Goal: Task Accomplishment & Management: Manage account settings

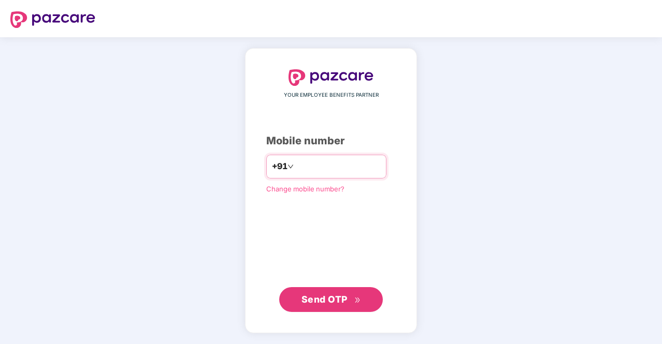
click at [310, 163] on input "number" at bounding box center [338, 166] width 85 height 17
type input "**********"
click at [350, 297] on span "Send OTP" at bounding box center [331, 300] width 60 height 14
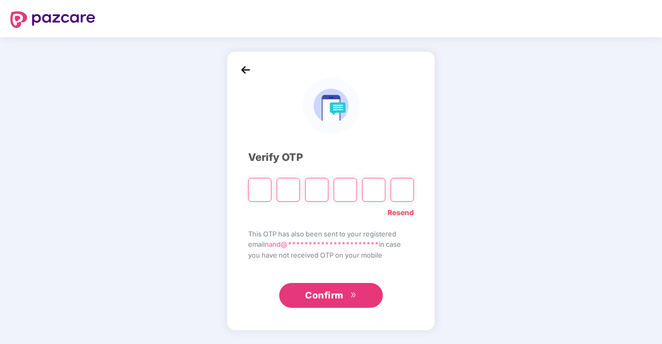
type input "*"
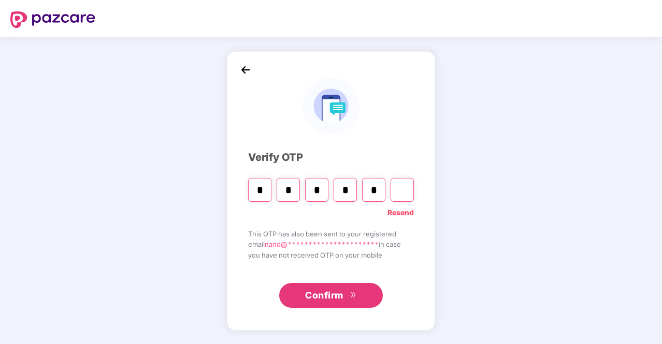
type input "*"
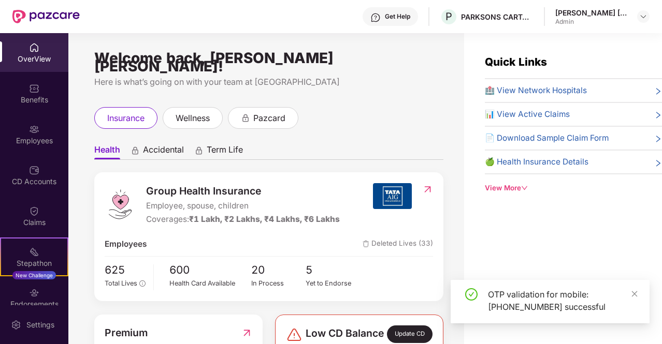
click at [39, 214] on div "Claims" at bounding box center [34, 216] width 68 height 39
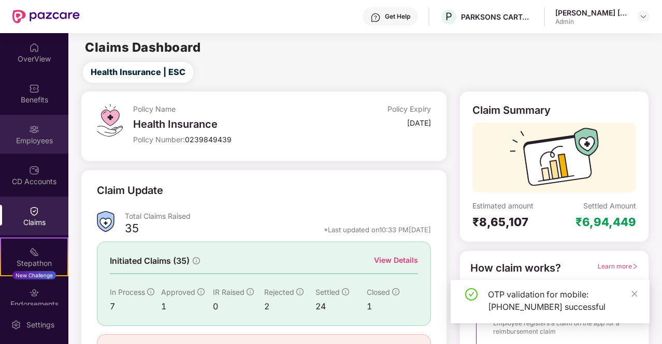
click at [29, 133] on img at bounding box center [34, 129] width 10 height 10
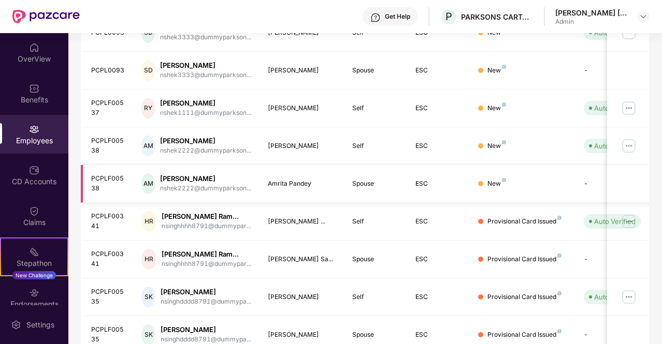
scroll to position [289, 0]
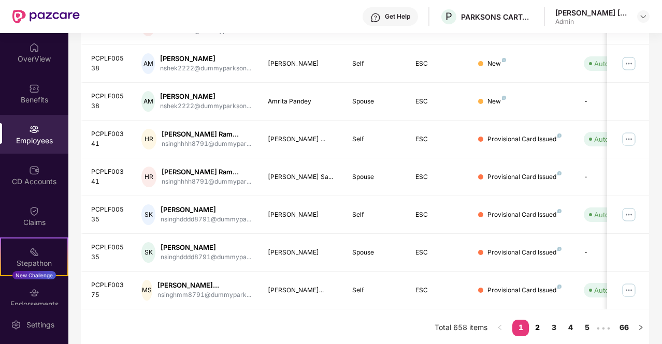
click at [542, 325] on link "2" at bounding box center [537, 328] width 17 height 16
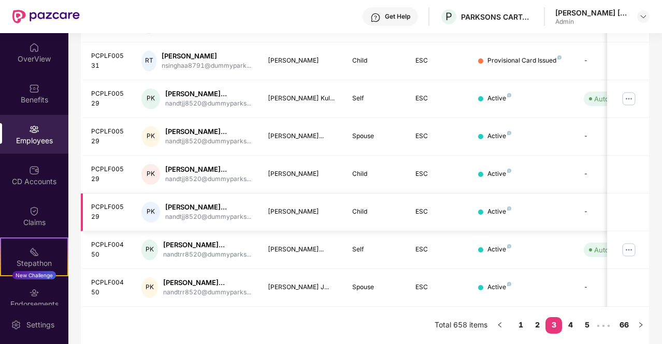
scroll to position [325, 0]
click at [523, 326] on link "1" at bounding box center [520, 325] width 17 height 16
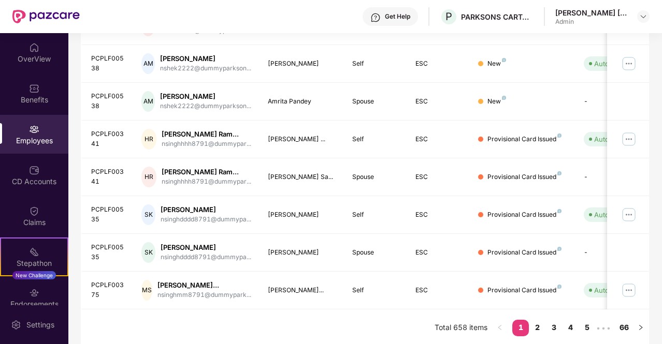
scroll to position [238, 0]
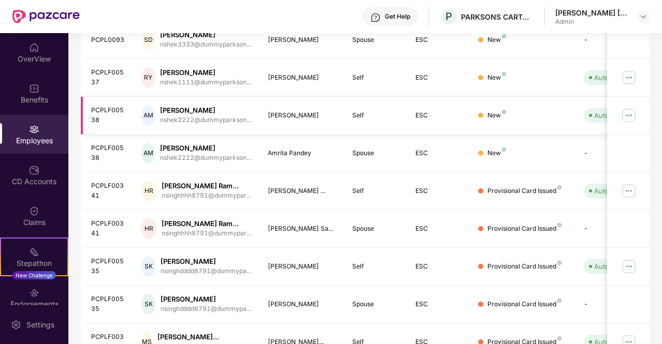
click at [630, 112] on img at bounding box center [628, 115] width 17 height 17
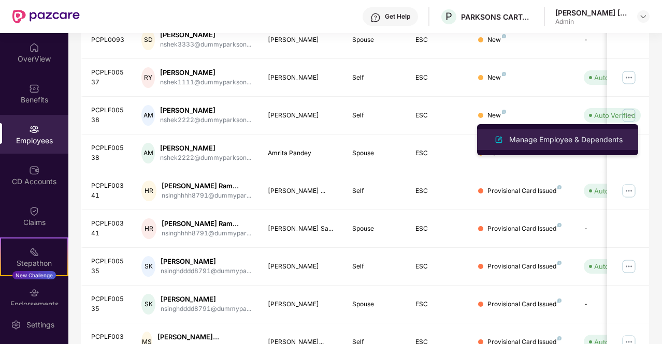
click at [565, 139] on div "Manage Employee & Dependents" at bounding box center [566, 139] width 118 height 11
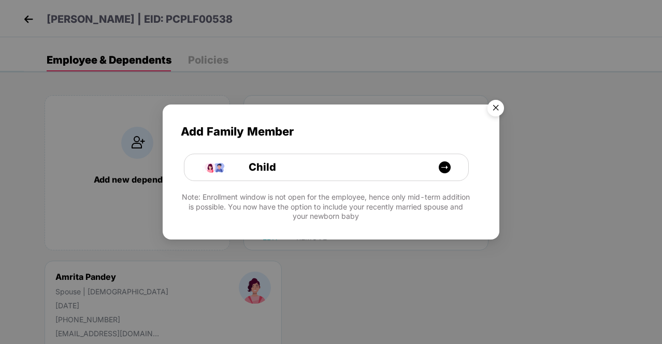
click at [494, 107] on img "Close" at bounding box center [495, 109] width 29 height 29
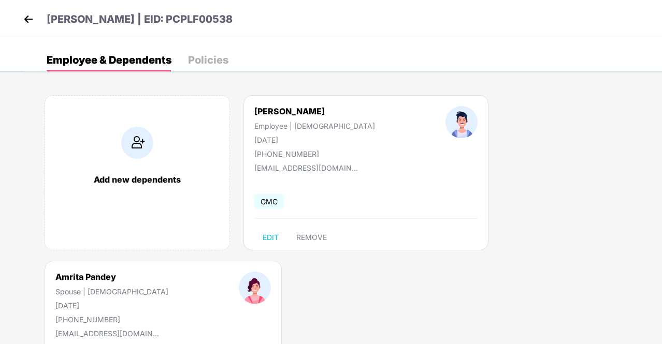
click at [26, 19] on img at bounding box center [29, 19] width 16 height 16
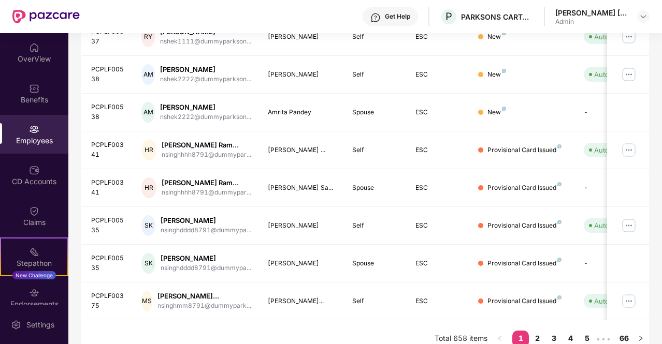
scroll to position [289, 0]
